Goal: Book appointment/travel/reservation

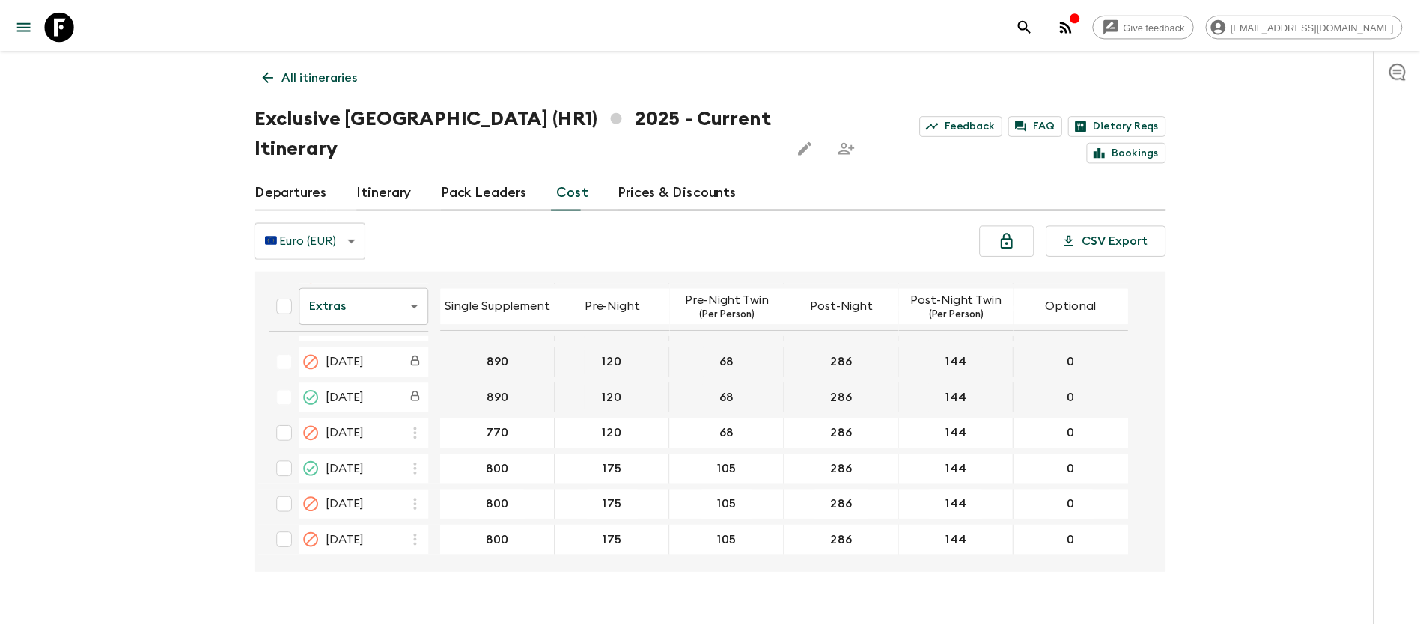
scroll to position [674, 0]
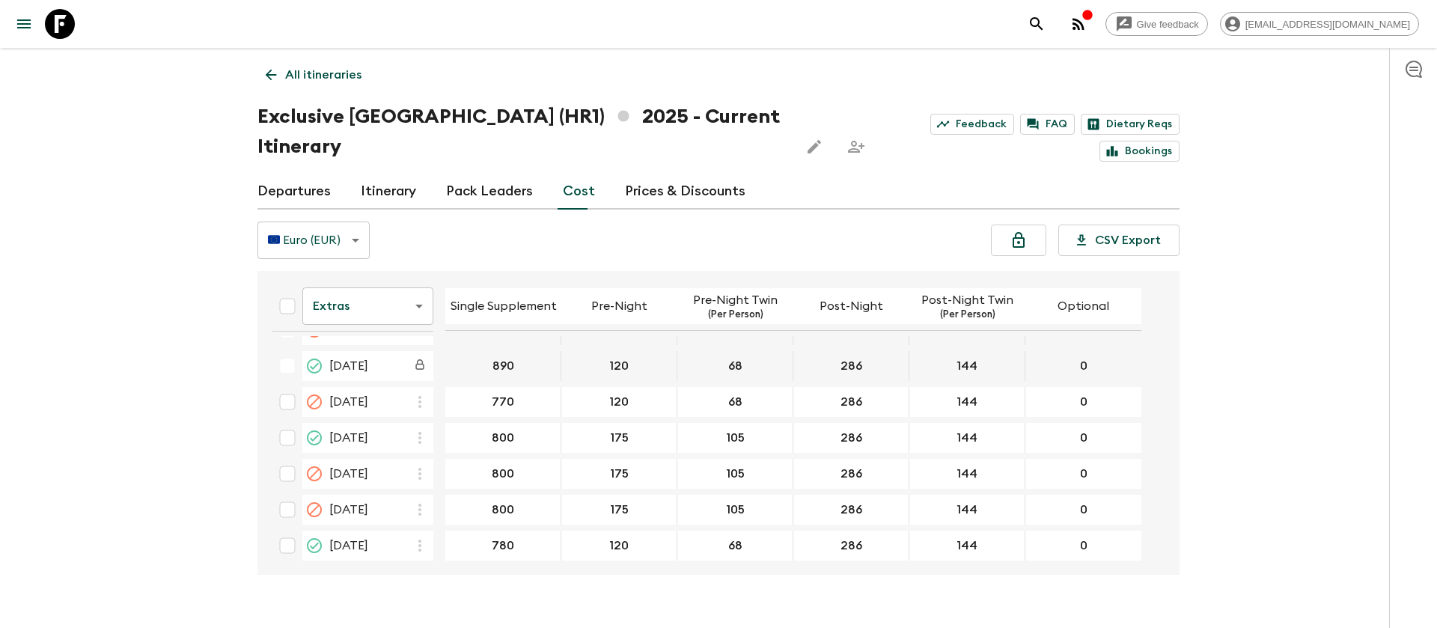
click at [62, 30] on icon at bounding box center [60, 24] width 30 height 30
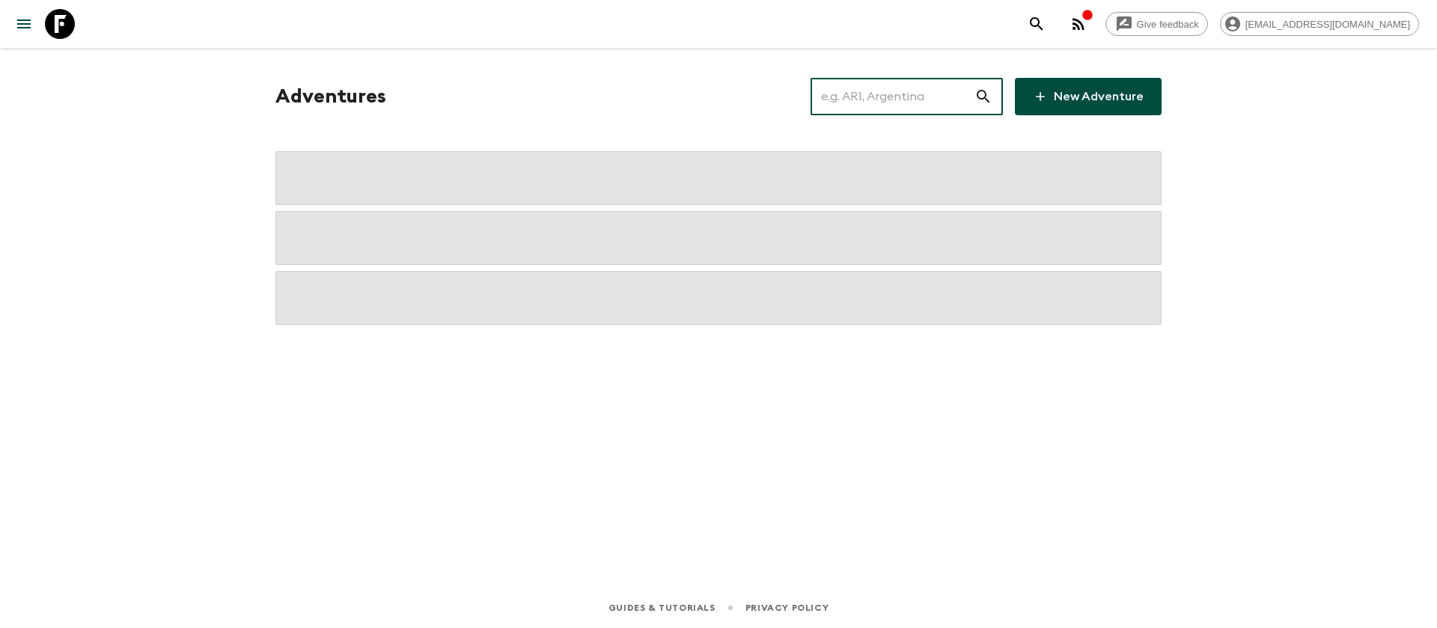
click at [936, 89] on input "text" at bounding box center [893, 97] width 164 height 42
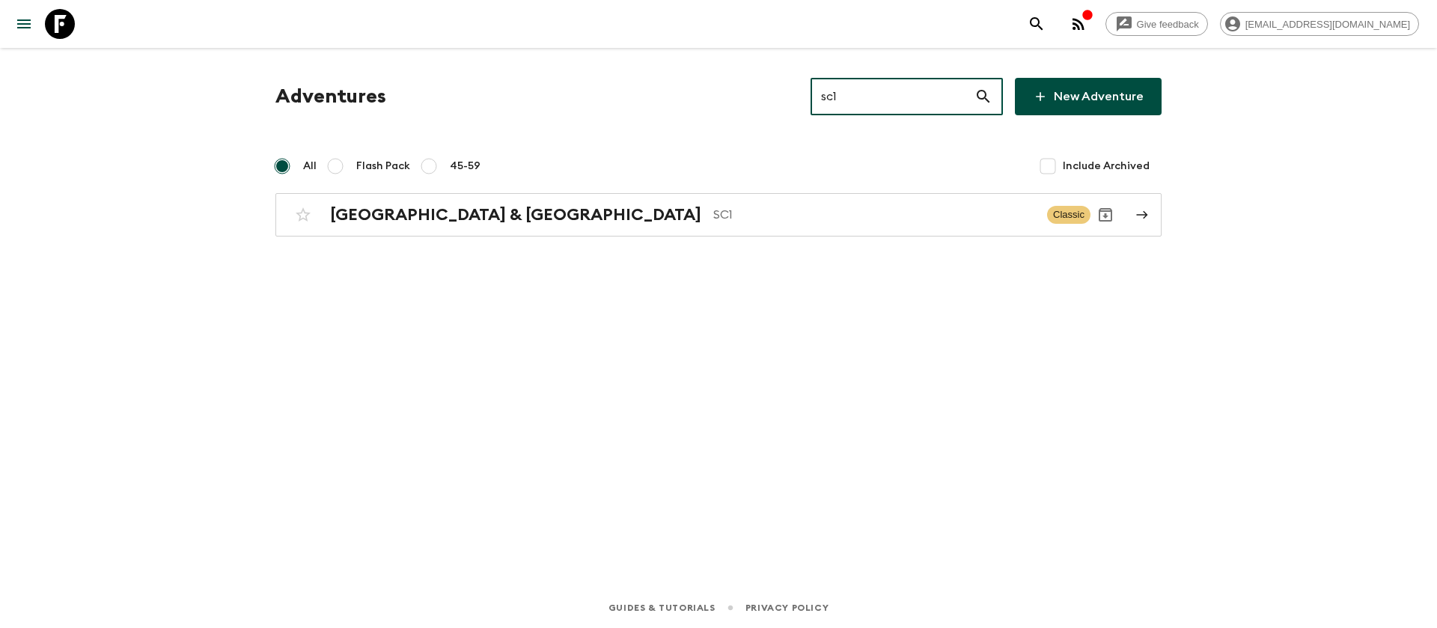
type input "sc1"
click at [443, 219] on h2 "[GEOGRAPHIC_DATA] & [GEOGRAPHIC_DATA]" at bounding box center [515, 214] width 371 height 19
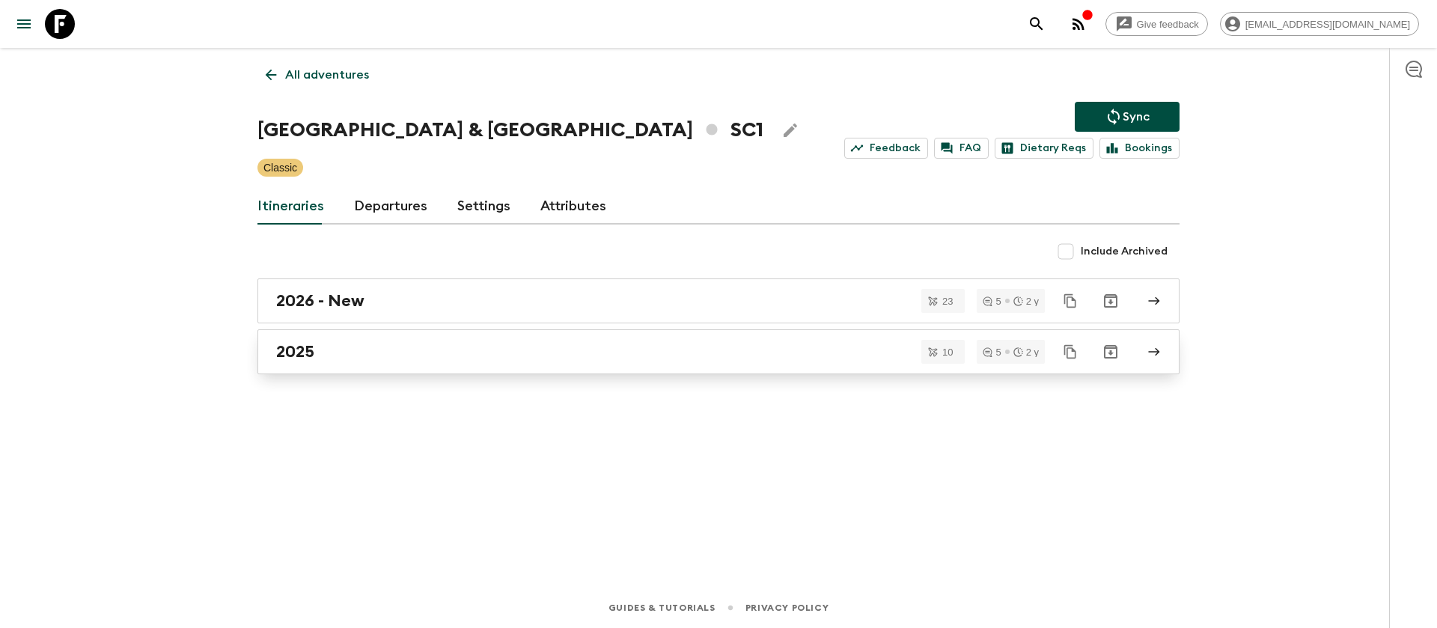
click at [322, 352] on div "2025" at bounding box center [704, 351] width 856 height 19
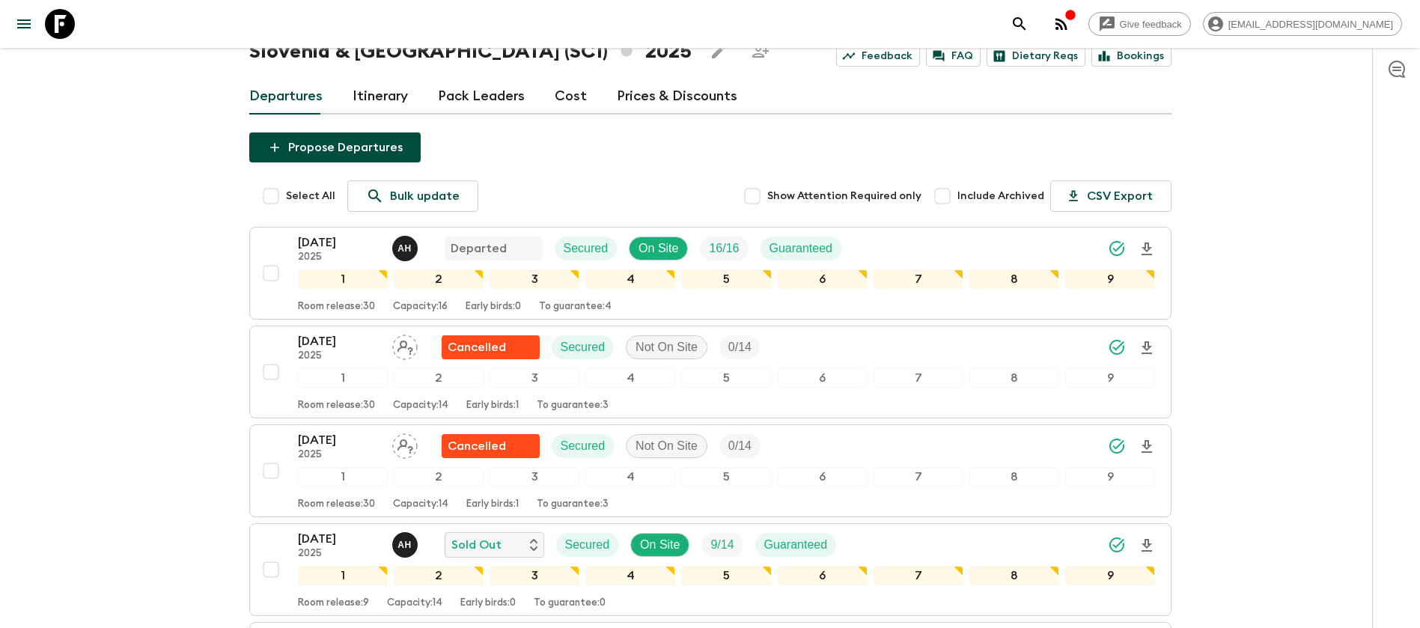
scroll to position [112, 0]
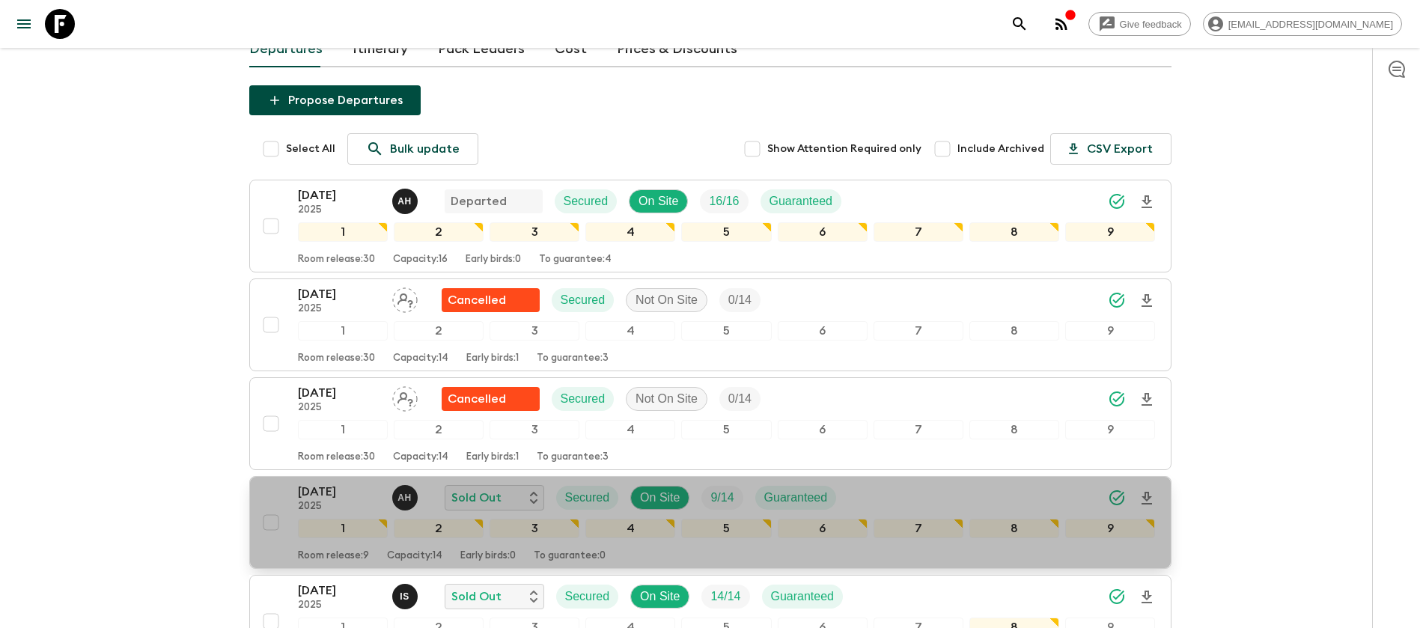
click at [349, 487] on p "[DATE]" at bounding box center [339, 492] width 82 height 18
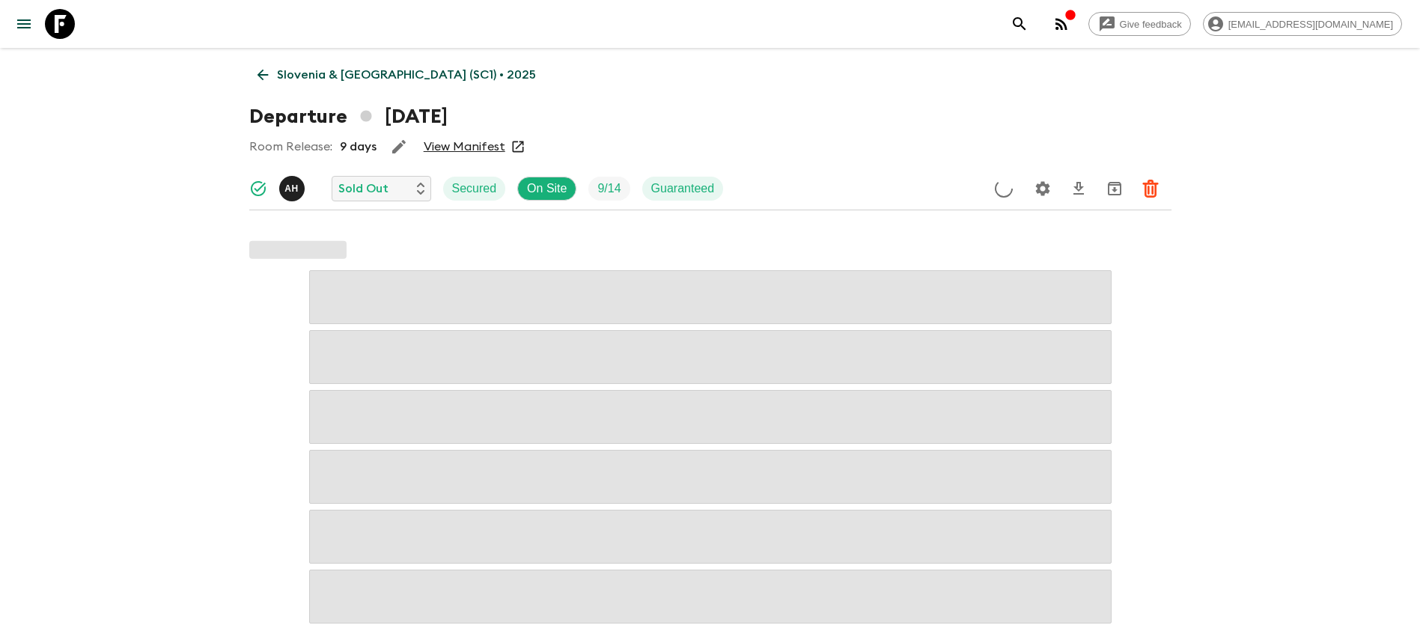
click at [450, 148] on link "View Manifest" at bounding box center [465, 146] width 82 height 15
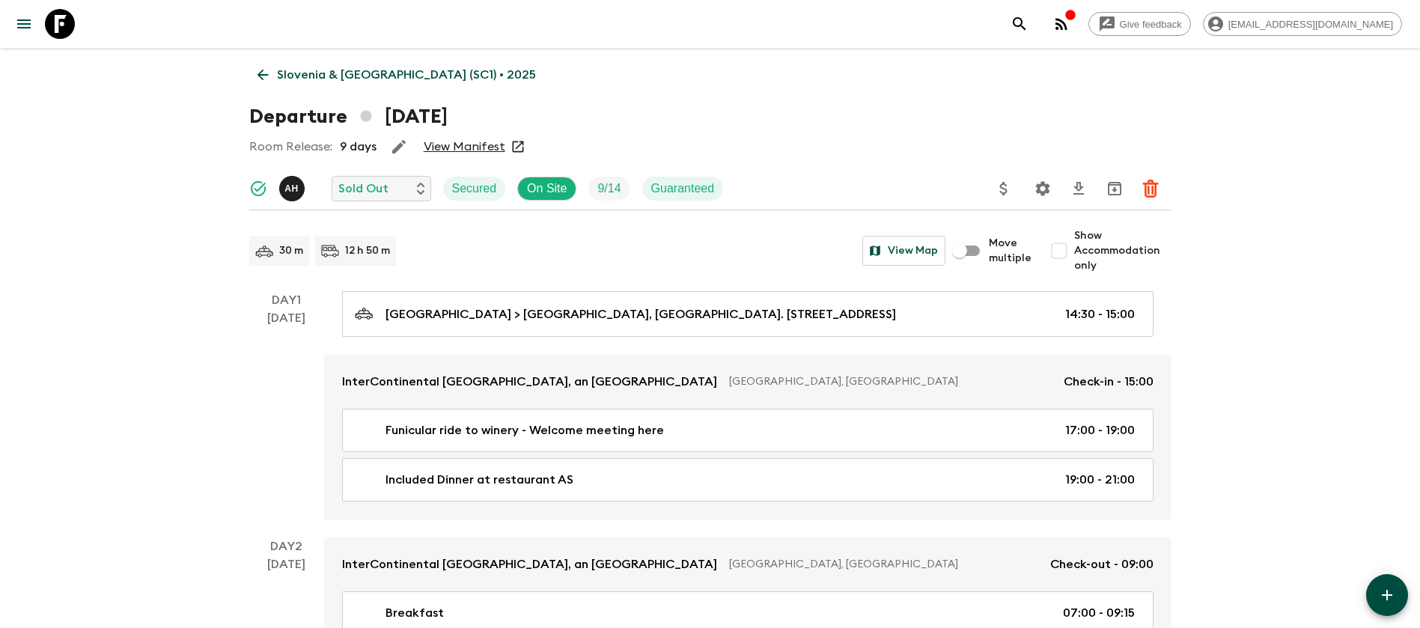
click at [268, 68] on icon at bounding box center [262, 75] width 16 height 16
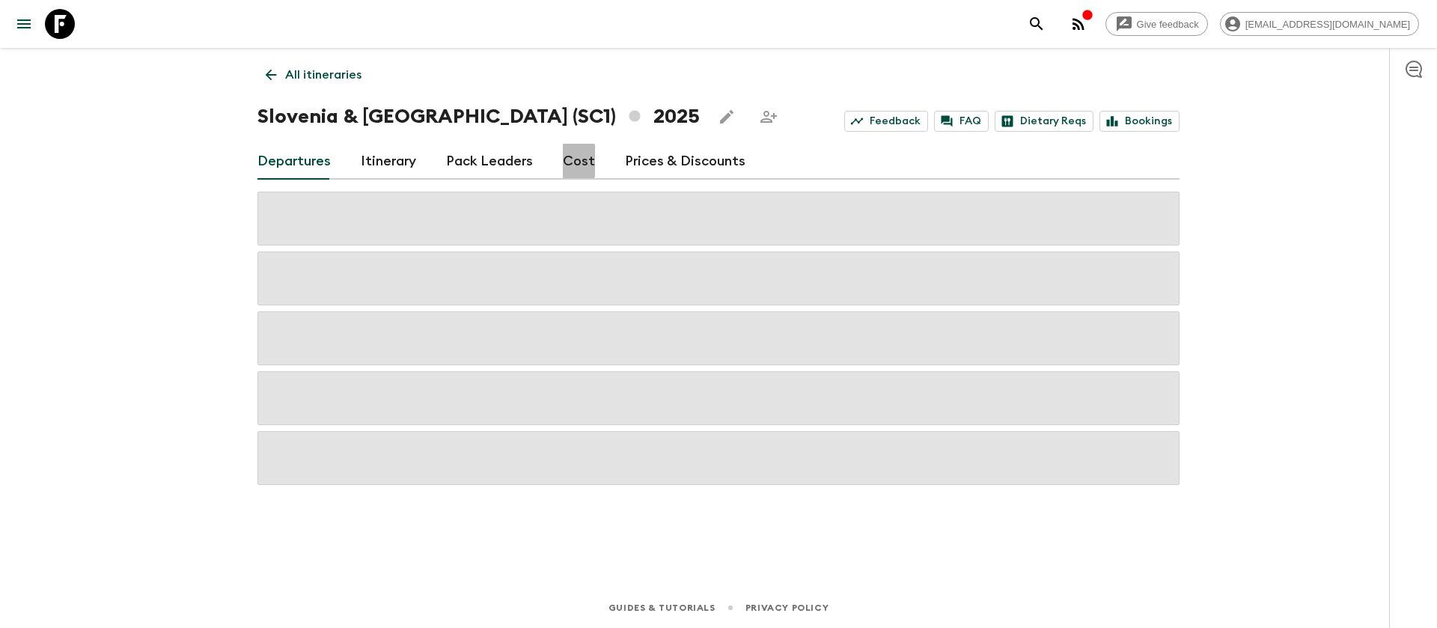
click at [566, 161] on link "Cost" at bounding box center [579, 162] width 32 height 36
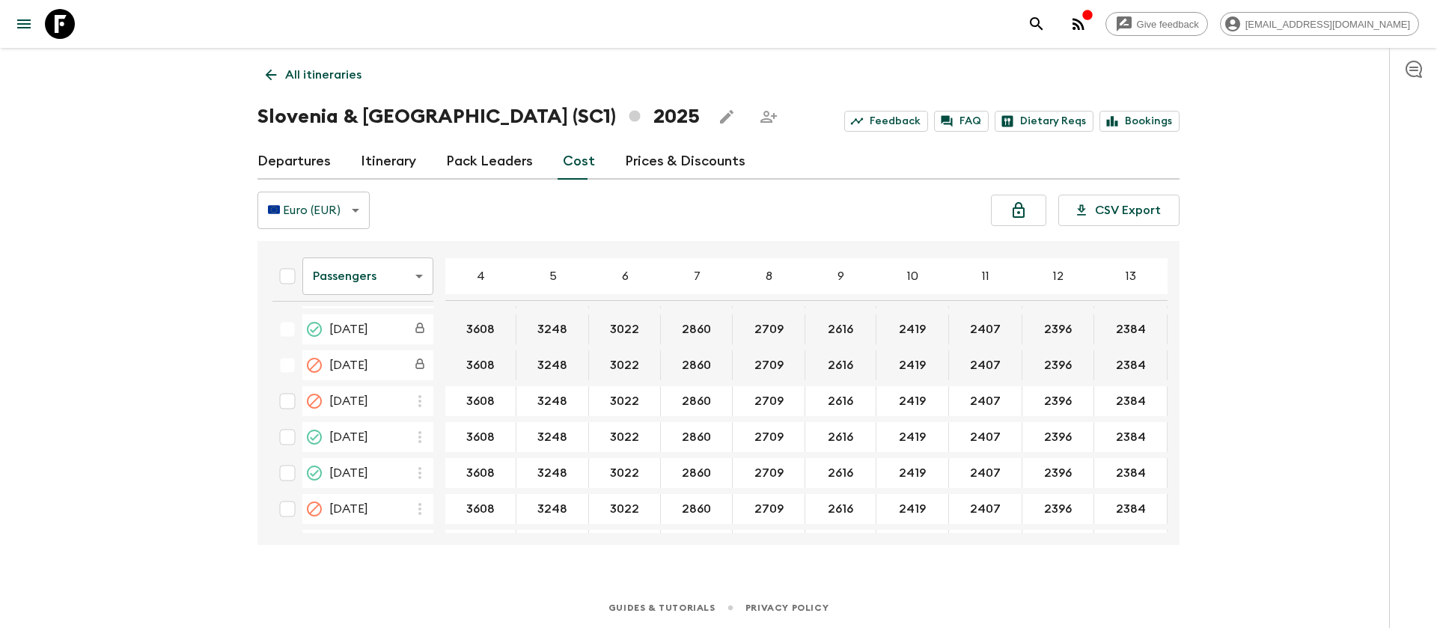
scroll to position [449, 0]
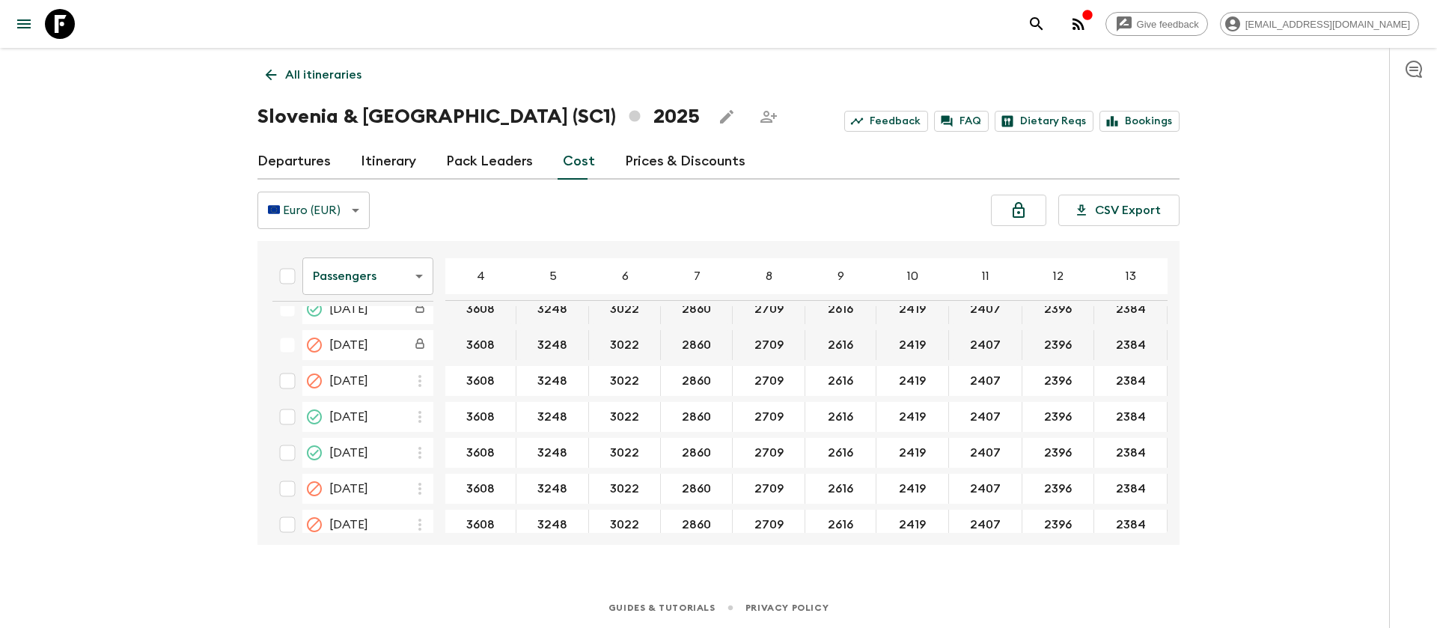
click at [409, 277] on body "Give feedback [EMAIL_ADDRESS][DOMAIN_NAME] All itineraries [GEOGRAPHIC_DATA] & …" at bounding box center [718, 314] width 1437 height 628
click at [386, 338] on li "Extras" at bounding box center [367, 337] width 131 height 24
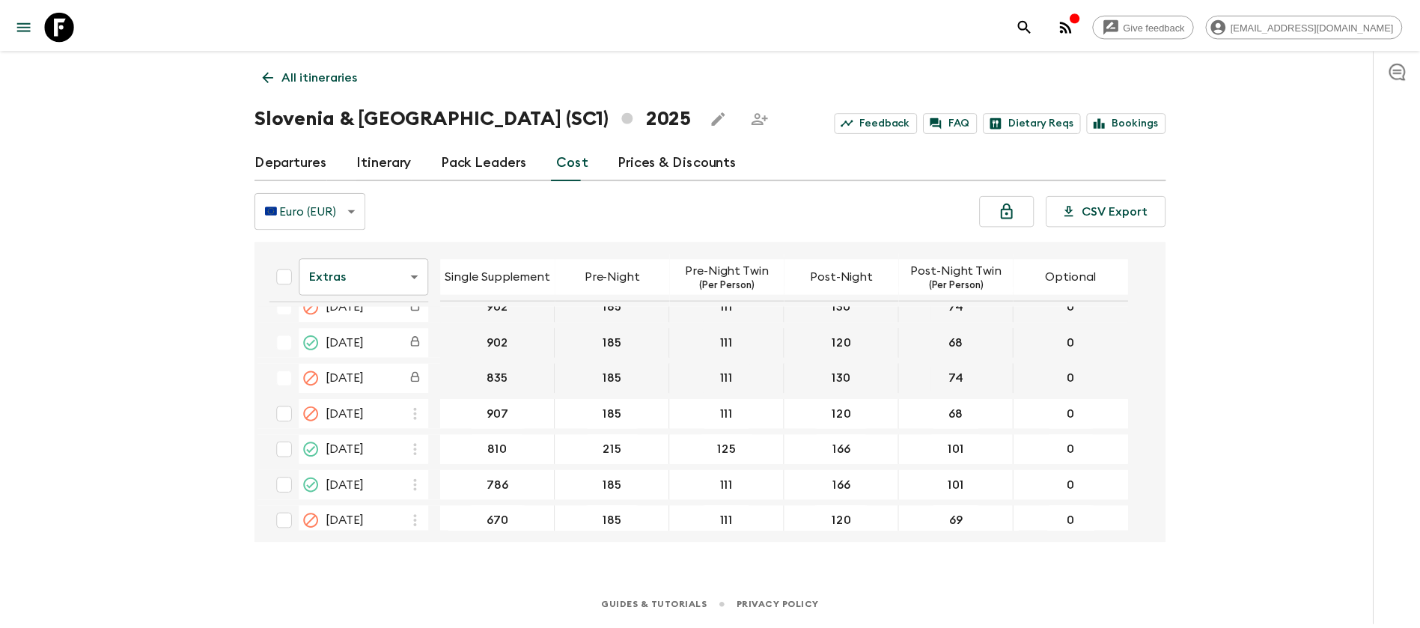
scroll to position [449, 0]
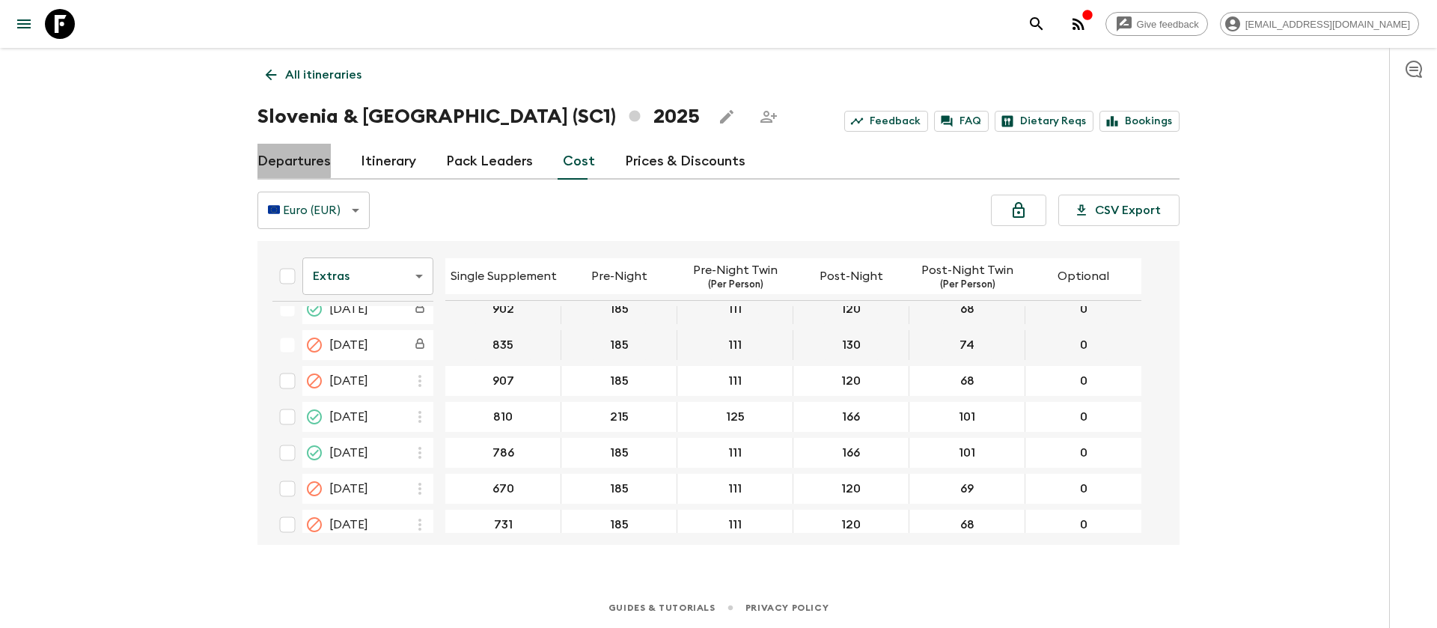
click at [280, 152] on link "Departures" at bounding box center [293, 162] width 73 height 36
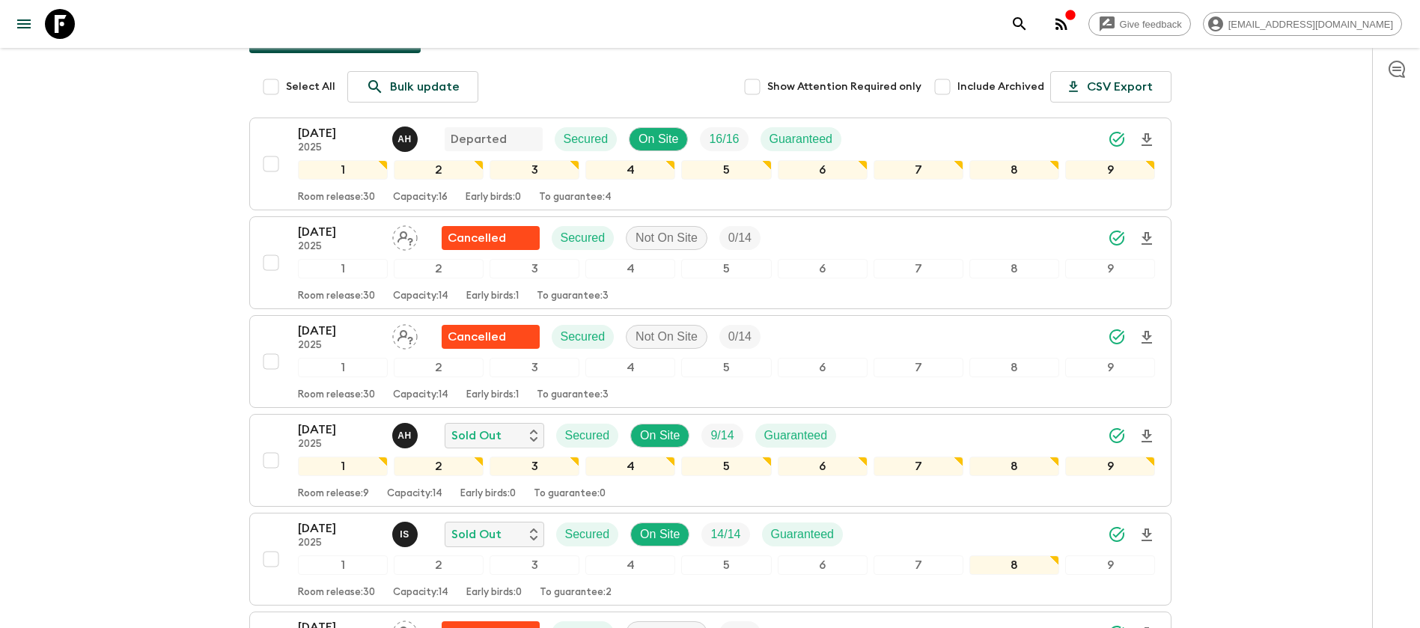
scroll to position [225, 0]
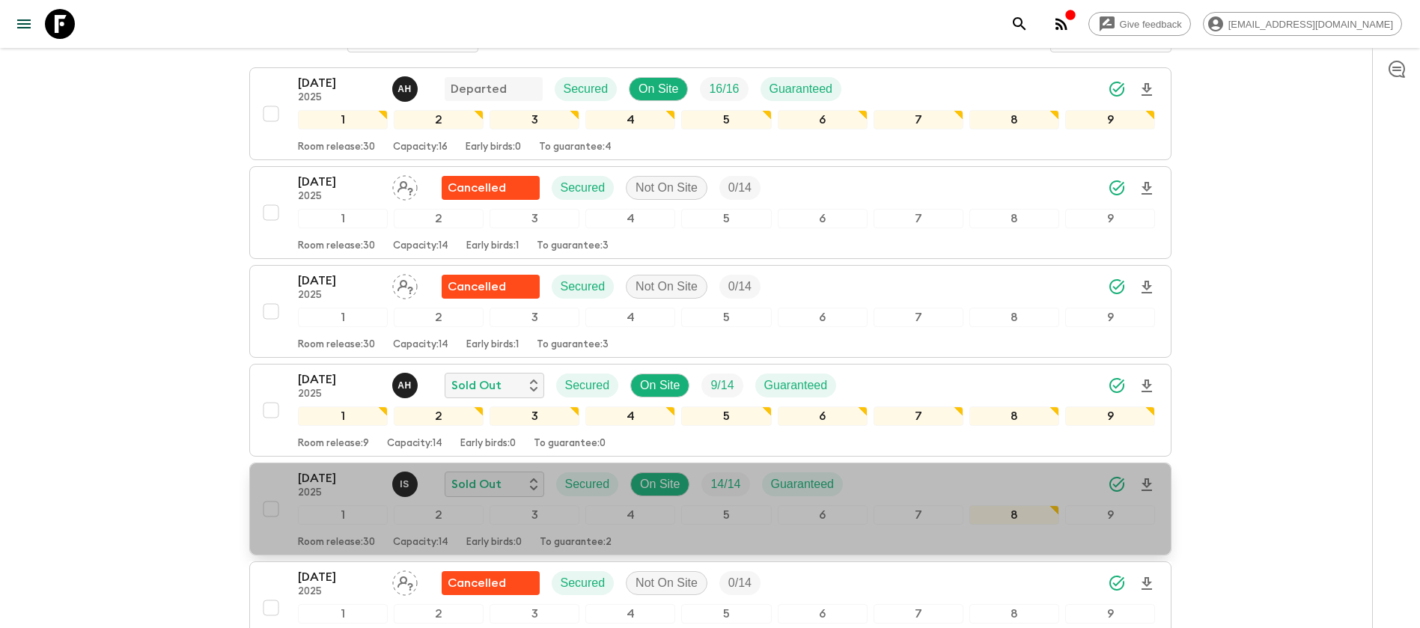
click at [328, 478] on p "[DATE]" at bounding box center [339, 478] width 82 height 18
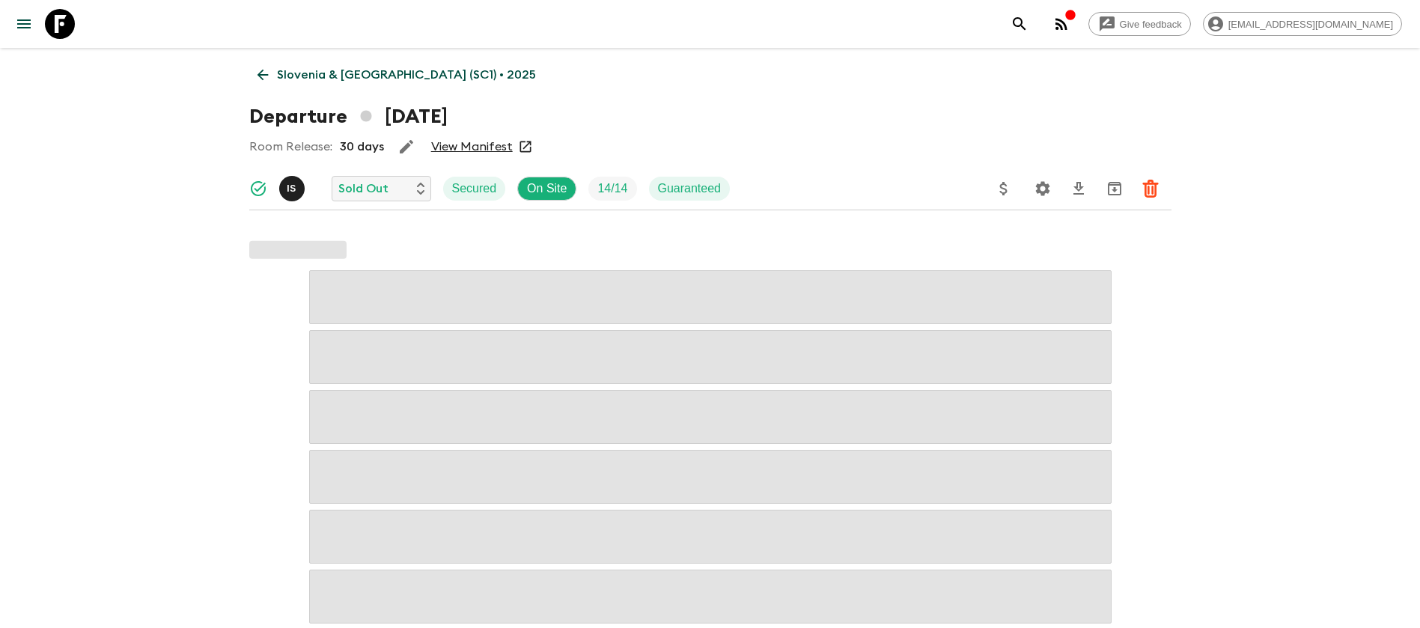
click at [495, 146] on link "View Manifest" at bounding box center [472, 146] width 82 height 15
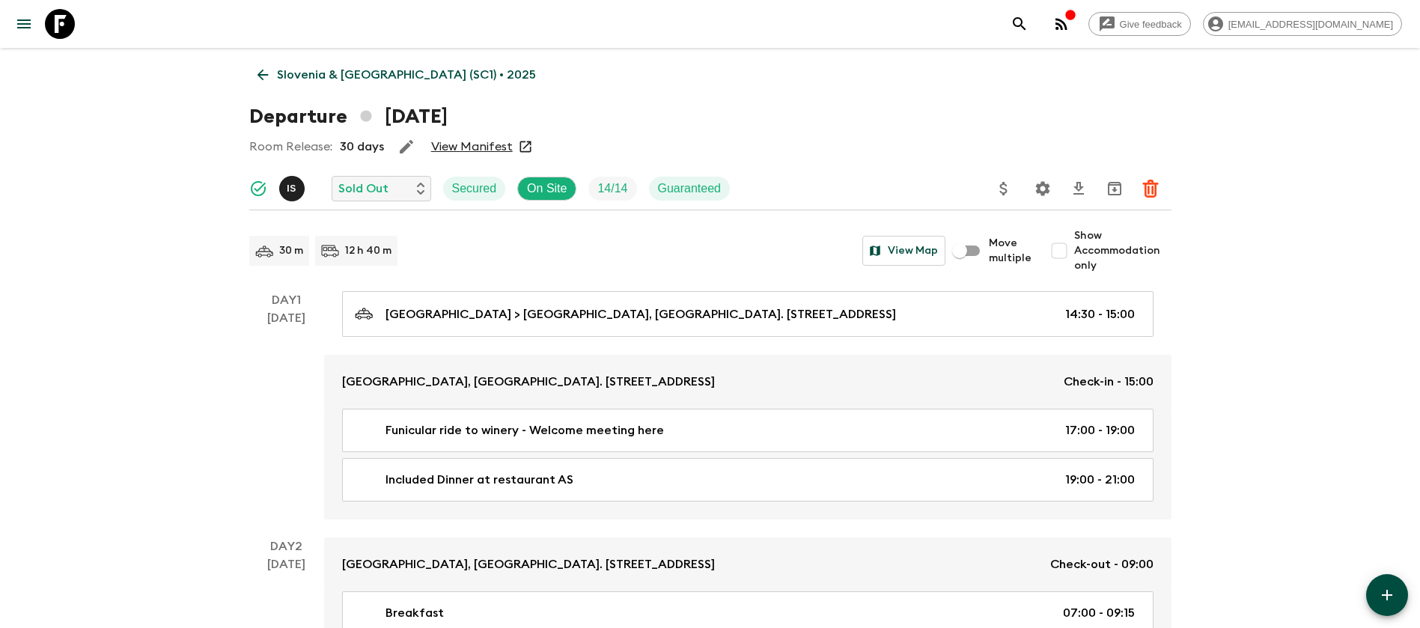
click at [256, 73] on icon at bounding box center [262, 75] width 16 height 16
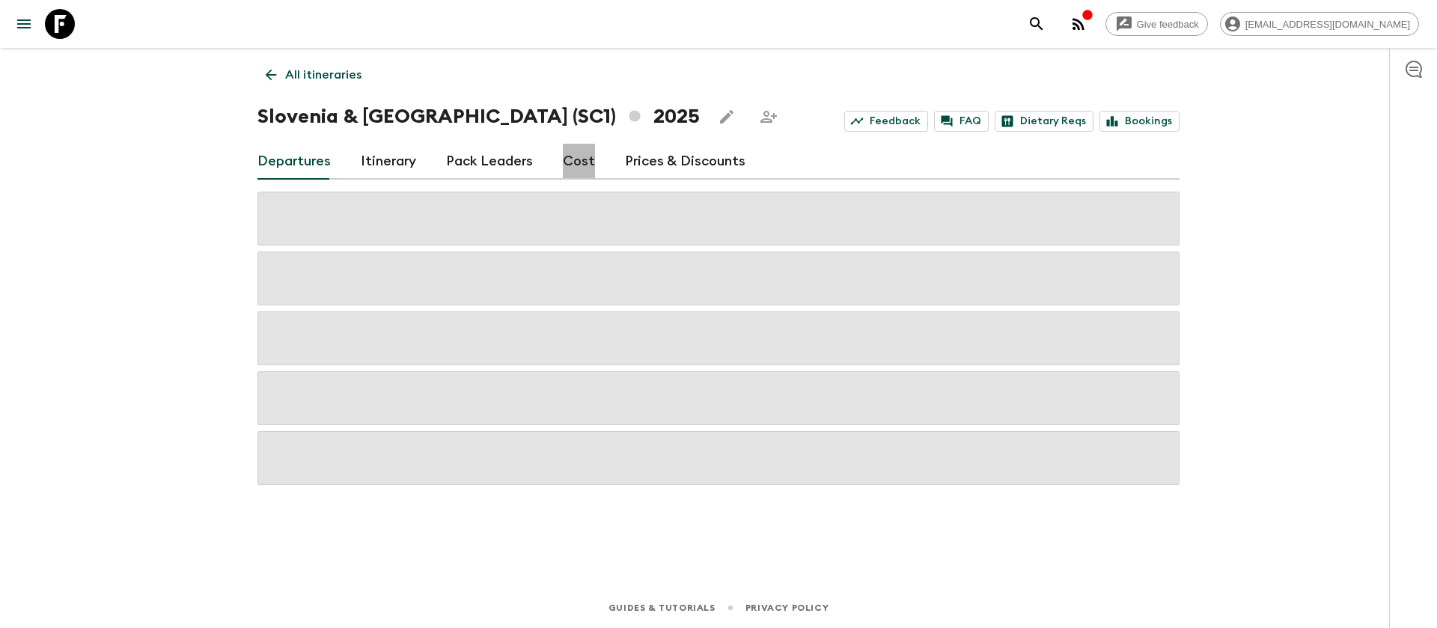
click at [579, 163] on link "Cost" at bounding box center [579, 162] width 32 height 36
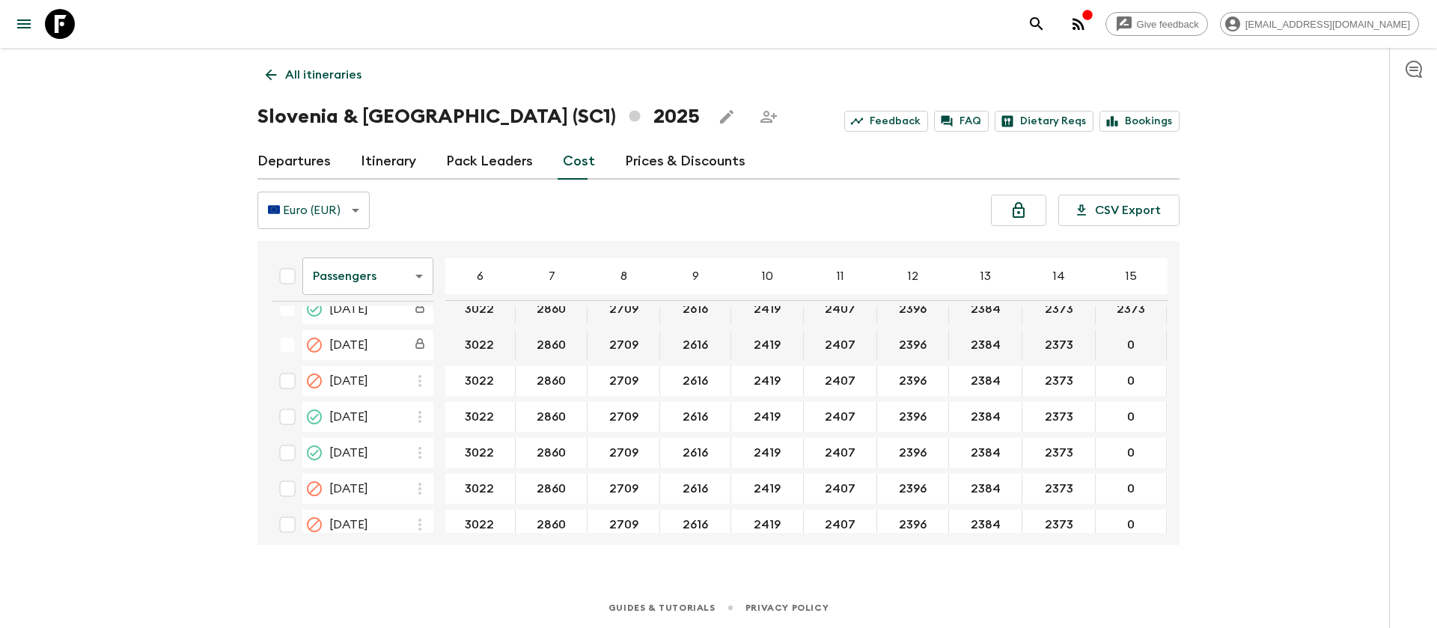
scroll to position [449, 146]
click at [394, 276] on body "Give feedback [EMAIL_ADDRESS][DOMAIN_NAME] All itineraries [GEOGRAPHIC_DATA] & …" at bounding box center [718, 314] width 1437 height 628
click at [393, 333] on li "Extras" at bounding box center [367, 337] width 131 height 24
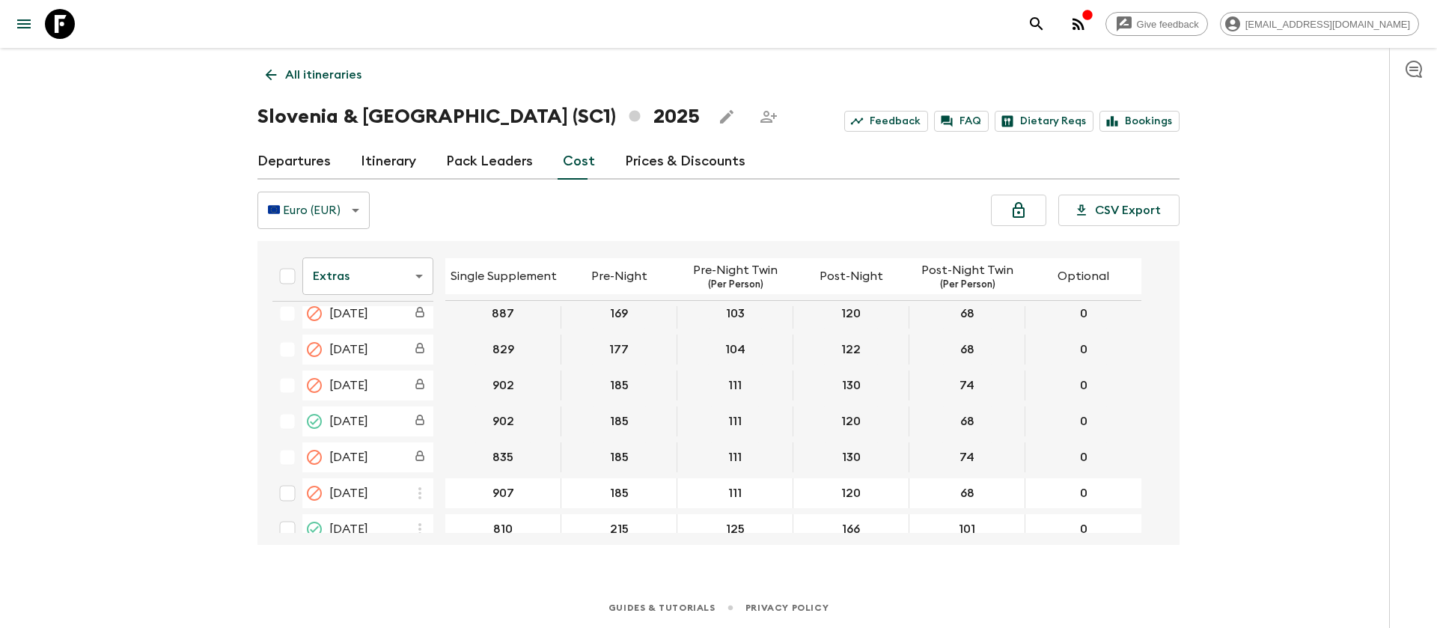
scroll to position [449, 0]
